Goal: Task Accomplishment & Management: Manage account settings

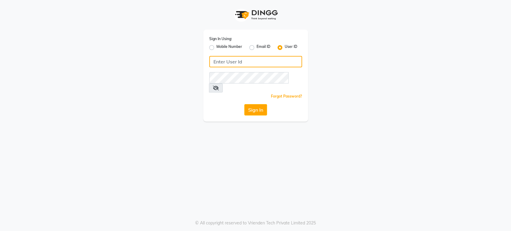
click at [243, 66] on input "Username" at bounding box center [255, 61] width 93 height 11
type input "h"
click at [244, 104] on button "Sign In" at bounding box center [255, 109] width 23 height 11
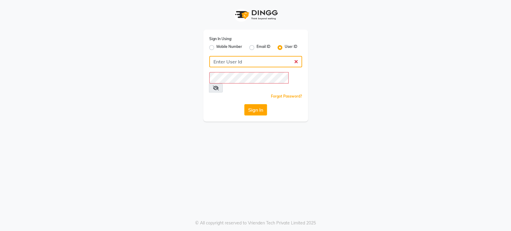
click at [244, 104] on button "Sign In" at bounding box center [255, 109] width 23 height 11
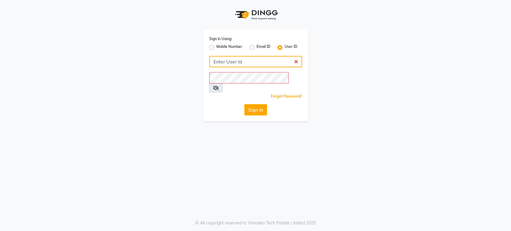
click at [244, 104] on button "Sign In" at bounding box center [255, 109] width 23 height 11
type input "F"
click at [244, 104] on button "Sign In" at bounding box center [255, 109] width 23 height 11
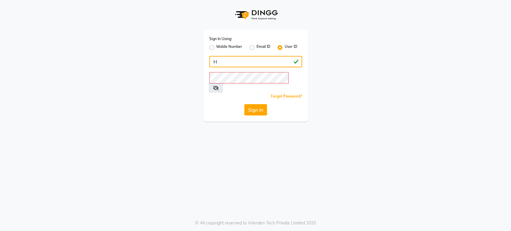
click at [244, 104] on button "Sign In" at bounding box center [255, 109] width 23 height 11
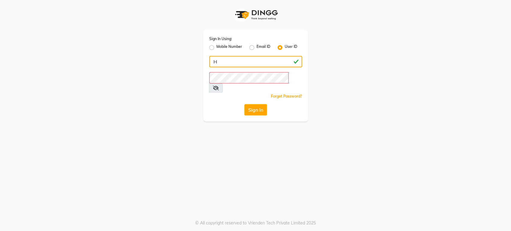
click at [244, 104] on button "Sign In" at bounding box center [255, 109] width 23 height 11
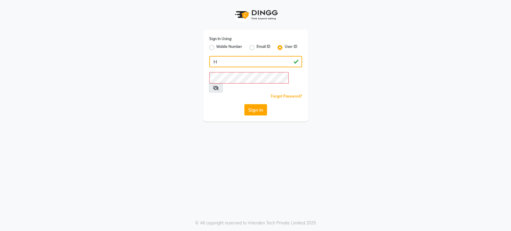
click at [244, 104] on button "Sign In" at bounding box center [255, 109] width 23 height 11
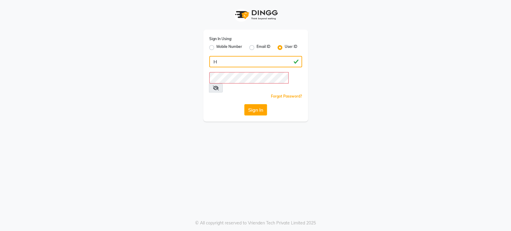
click at [244, 104] on button "Sign In" at bounding box center [255, 109] width 23 height 11
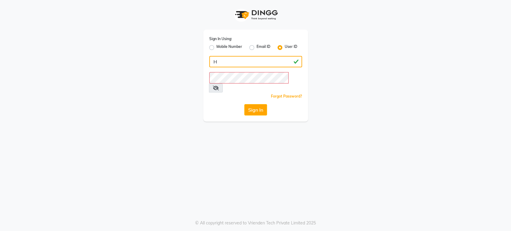
click at [244, 104] on button "Sign In" at bounding box center [255, 109] width 23 height 11
type input "H&S"
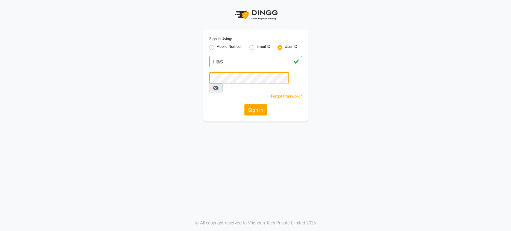
click at [244, 104] on button "Sign In" at bounding box center [255, 109] width 23 height 11
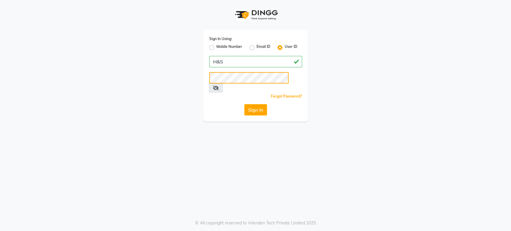
click at [244, 104] on button "Sign In" at bounding box center [255, 109] width 23 height 11
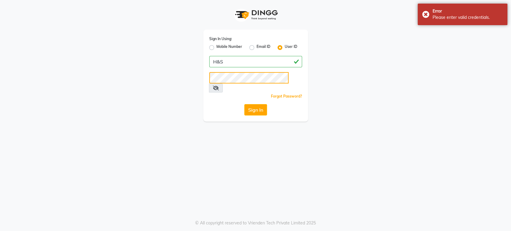
click at [244, 104] on button "Sign In" at bounding box center [255, 109] width 23 height 11
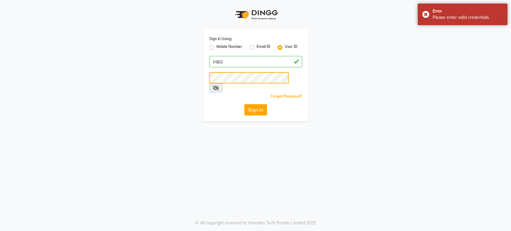
click at [244, 104] on button "Sign In" at bounding box center [255, 109] width 23 height 11
click at [249, 104] on button "Sign In" at bounding box center [255, 109] width 23 height 11
click at [219, 86] on icon at bounding box center [216, 88] width 6 height 5
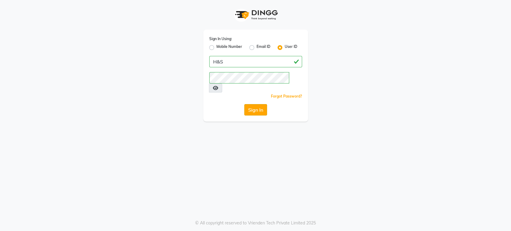
click at [249, 104] on button "Sign In" at bounding box center [255, 109] width 23 height 11
click at [257, 104] on button "Sign In" at bounding box center [255, 109] width 23 height 11
click at [257, 104] on div "Sign In" at bounding box center [255, 109] width 93 height 11
